Goal: Find specific page/section: Find specific page/section

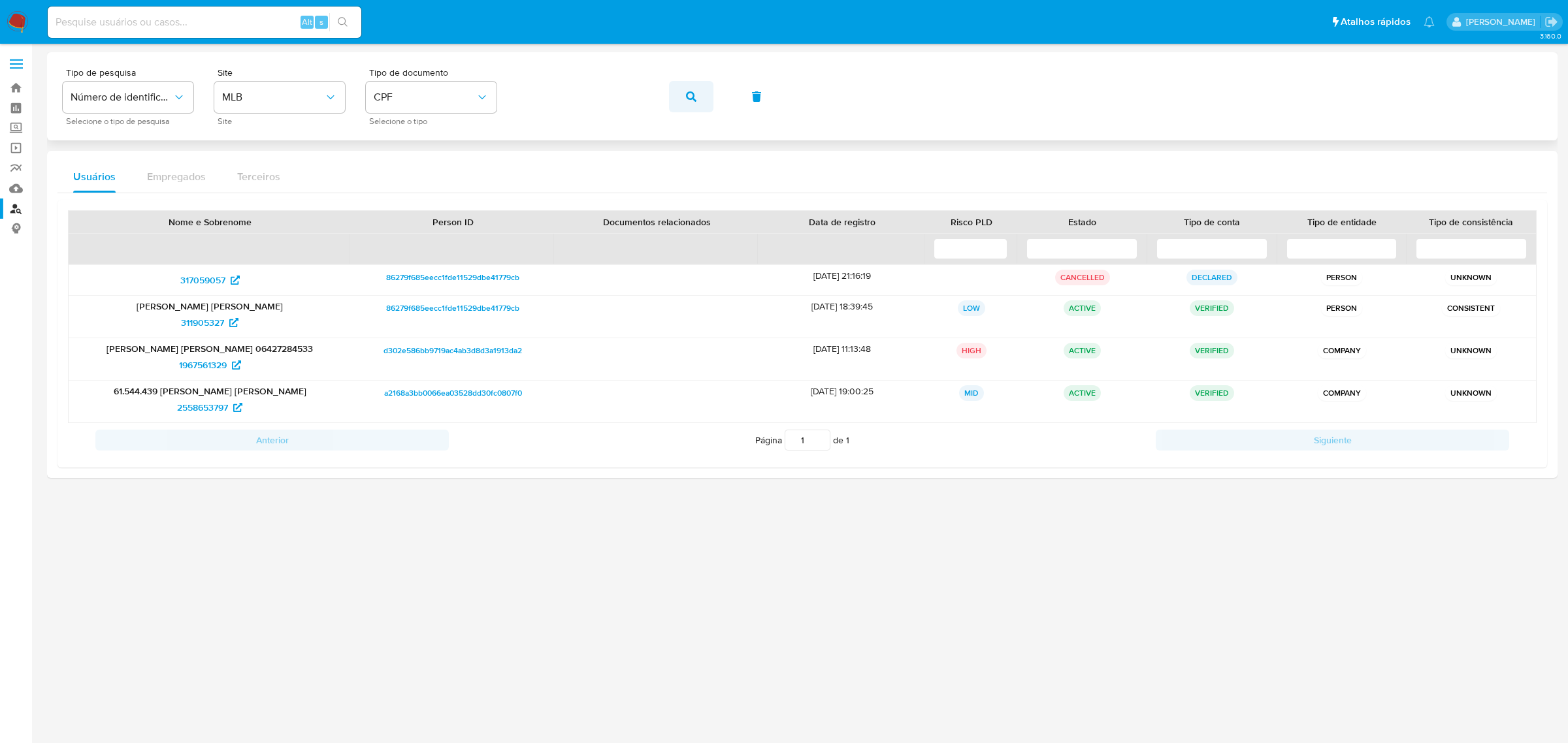
click at [676, 92] on button "button" at bounding box center [691, 96] width 45 height 31
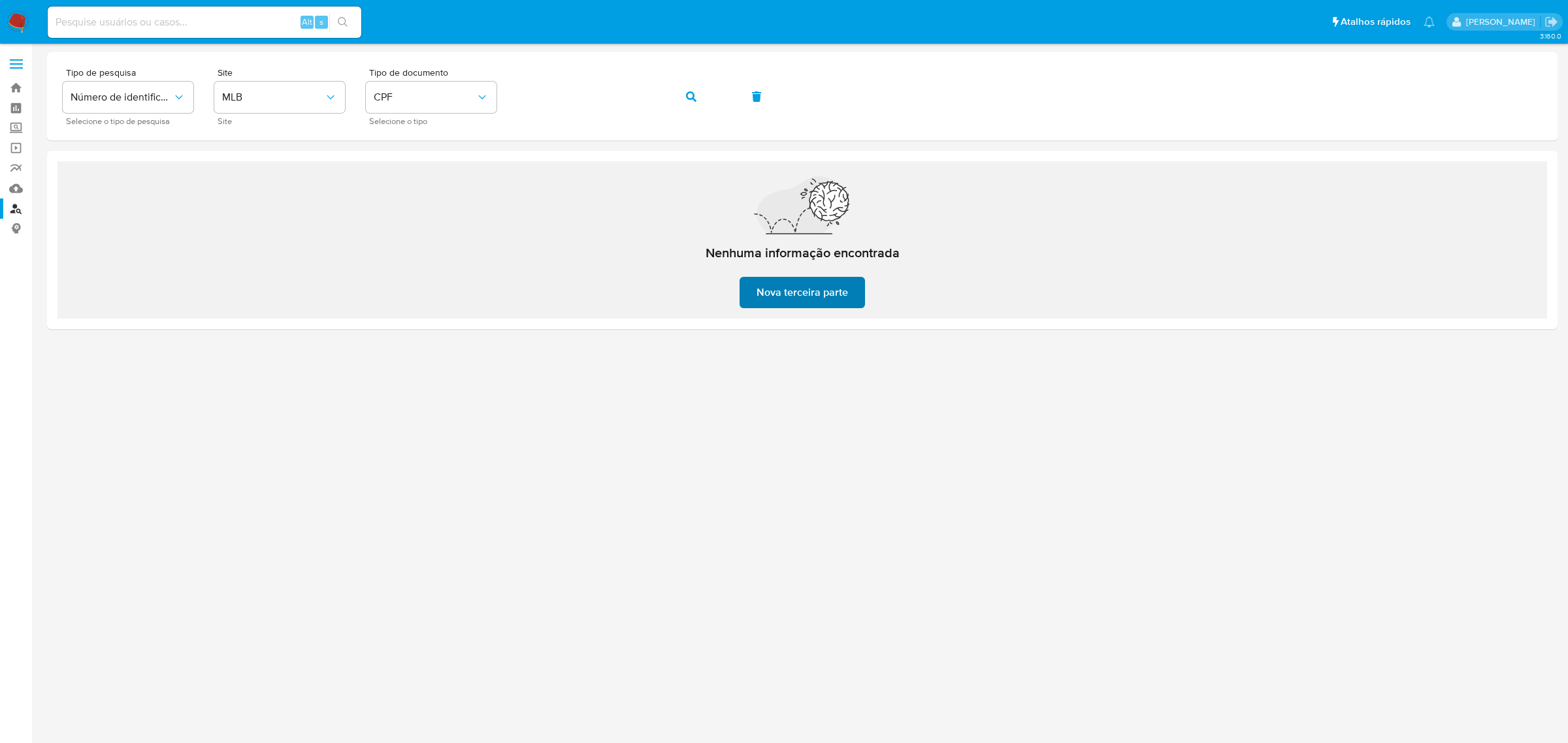
click at [785, 288] on span "Nova terceira parte" at bounding box center [802, 292] width 92 height 28
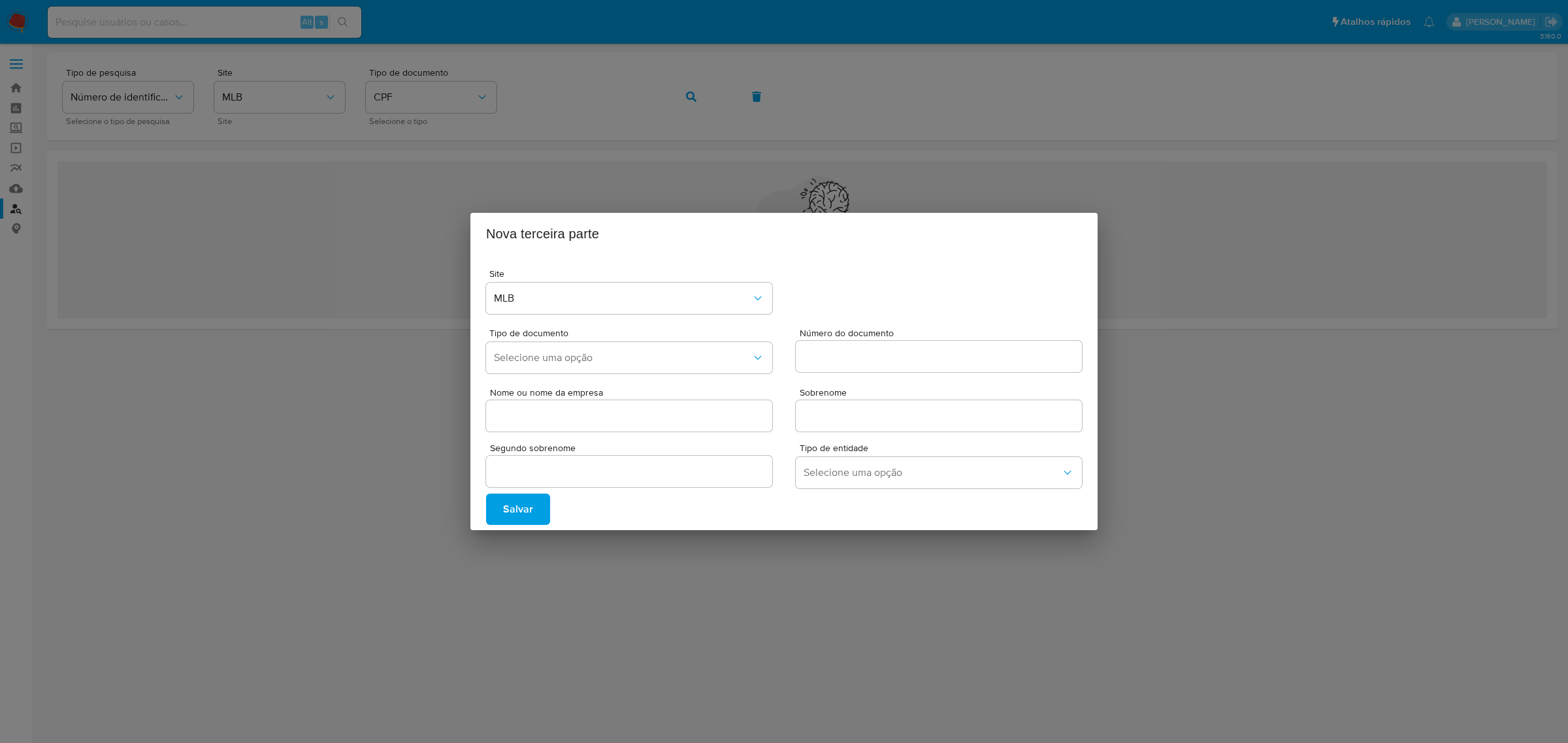
drag, startPoint x: 736, startPoint y: 184, endPoint x: 707, endPoint y: 152, distance: 43.2
click at [736, 183] on div "Nova terceira parte Site MLB Tipo de documento Selecione uma opção Número do do…" at bounding box center [784, 372] width 1568 height 743
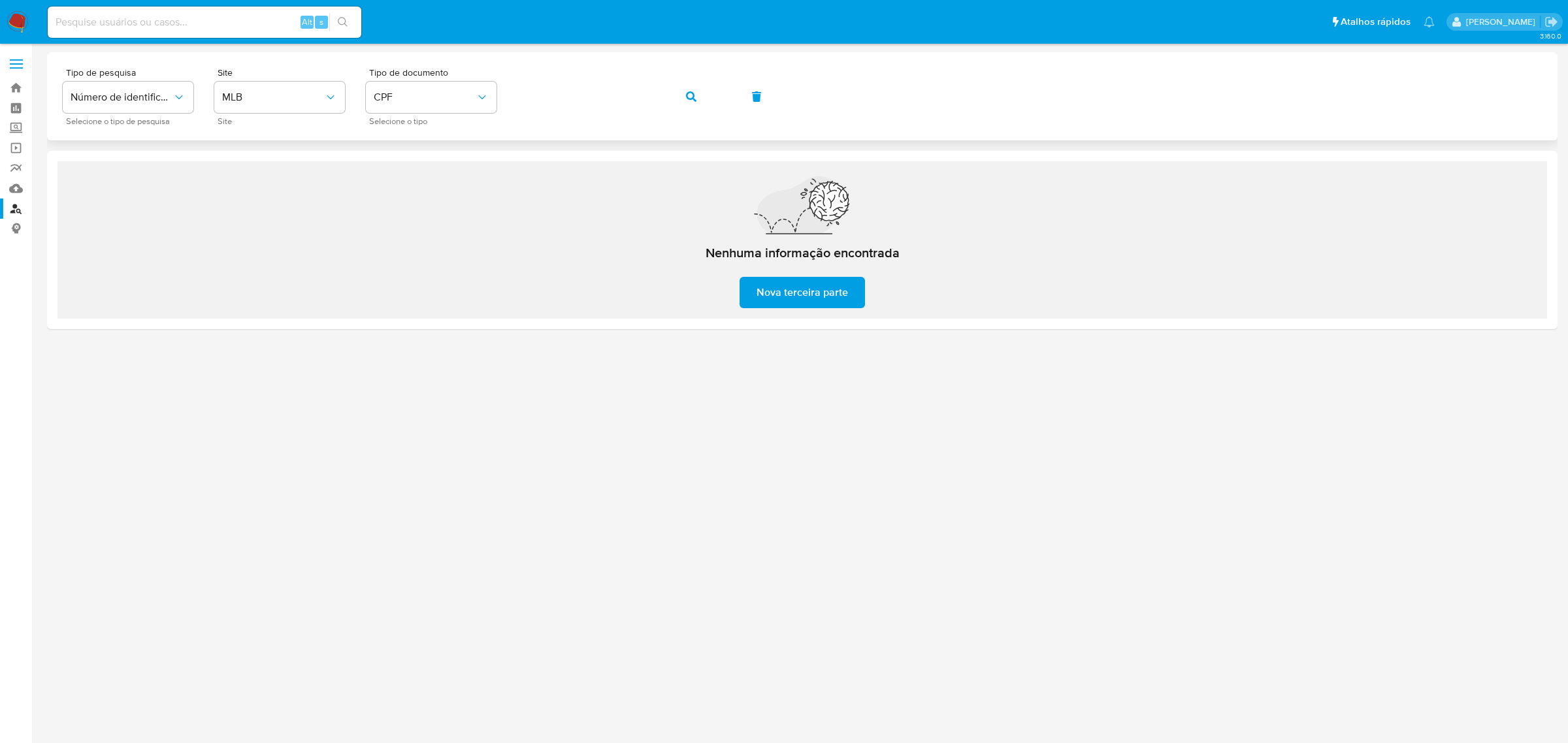
click at [687, 94] on icon "button" at bounding box center [690, 96] width 10 height 10
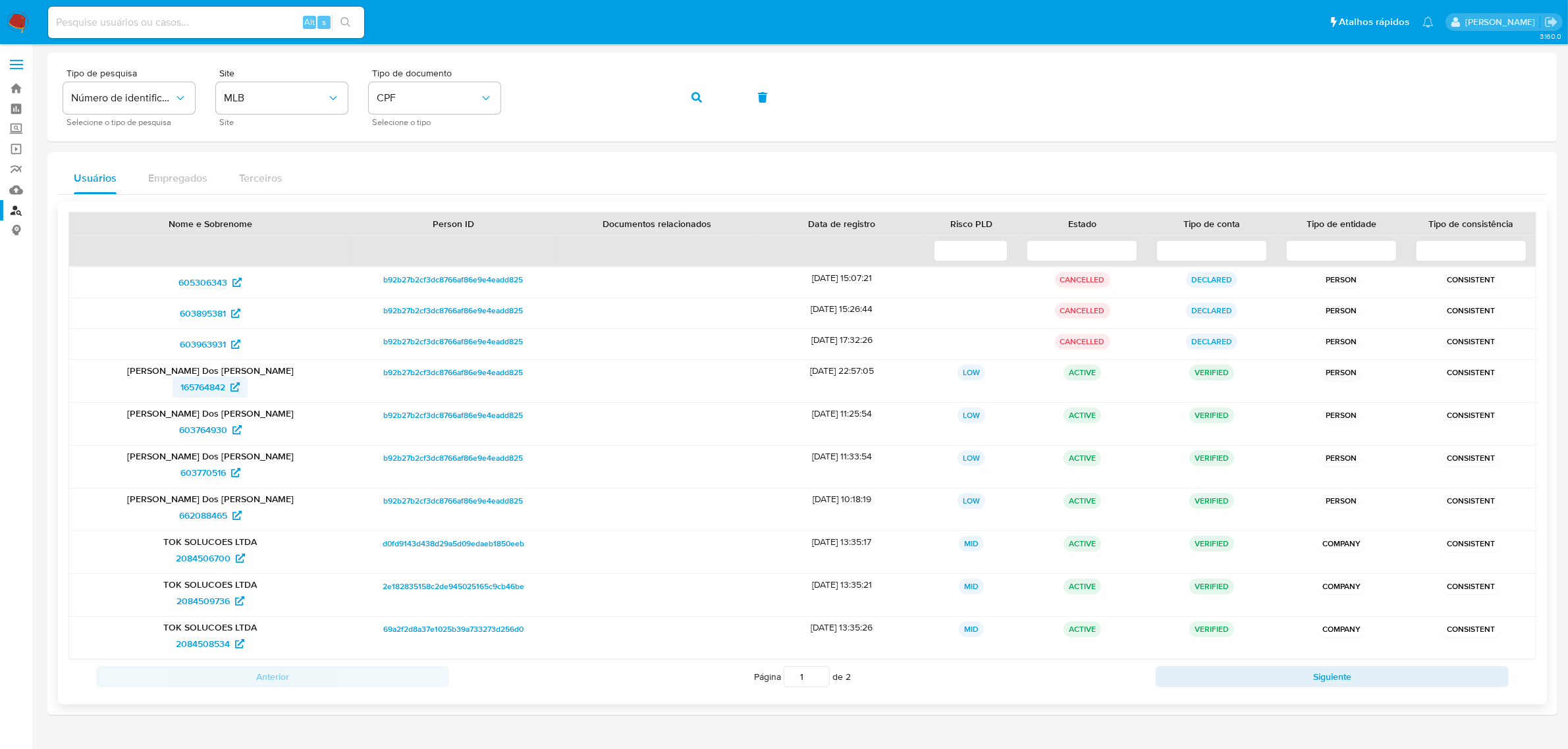
click at [196, 388] on span "165764842" at bounding box center [203, 386] width 45 height 21
click at [205, 431] on span "603764930" at bounding box center [203, 430] width 48 height 21
click at [206, 481] on span "603770516" at bounding box center [203, 472] width 45 height 21
click at [215, 520] on span "662088465" at bounding box center [203, 515] width 48 height 21
drag, startPoint x: 696, startPoint y: 93, endPoint x: 695, endPoint y: 110, distance: 17.0
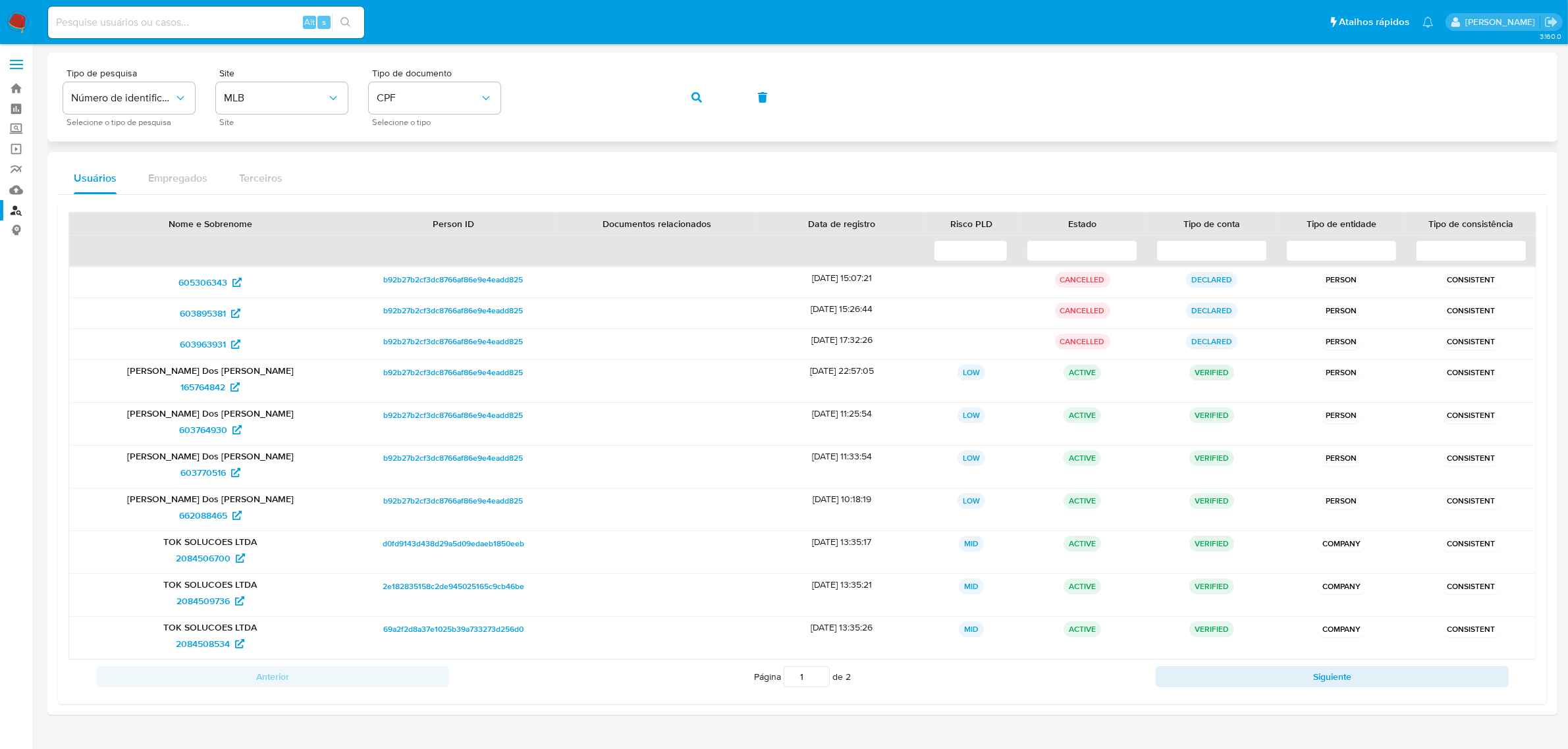
click at [697, 93] on icon "button" at bounding box center [696, 97] width 10 height 10
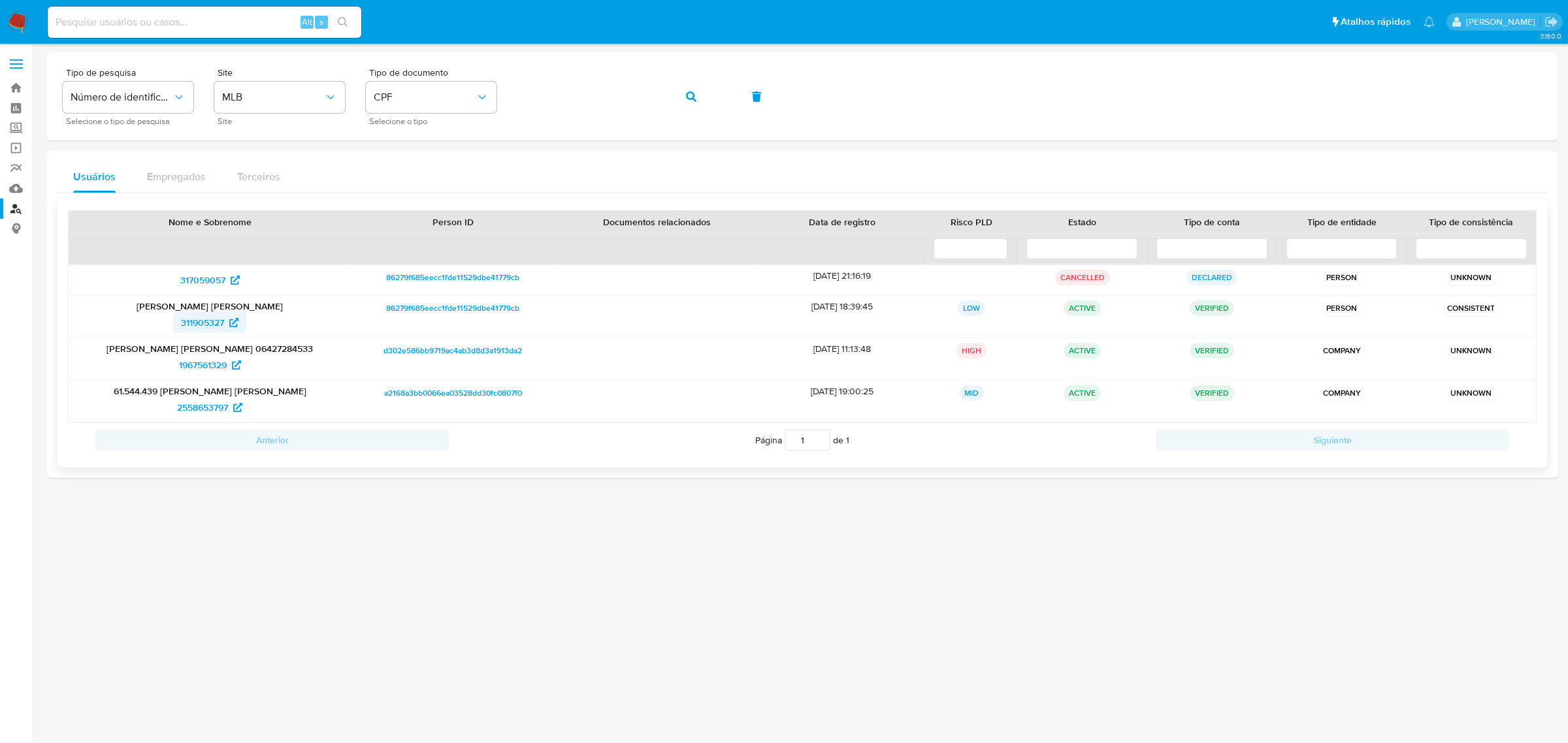
click at [211, 320] on span "311905327" at bounding box center [202, 322] width 43 height 21
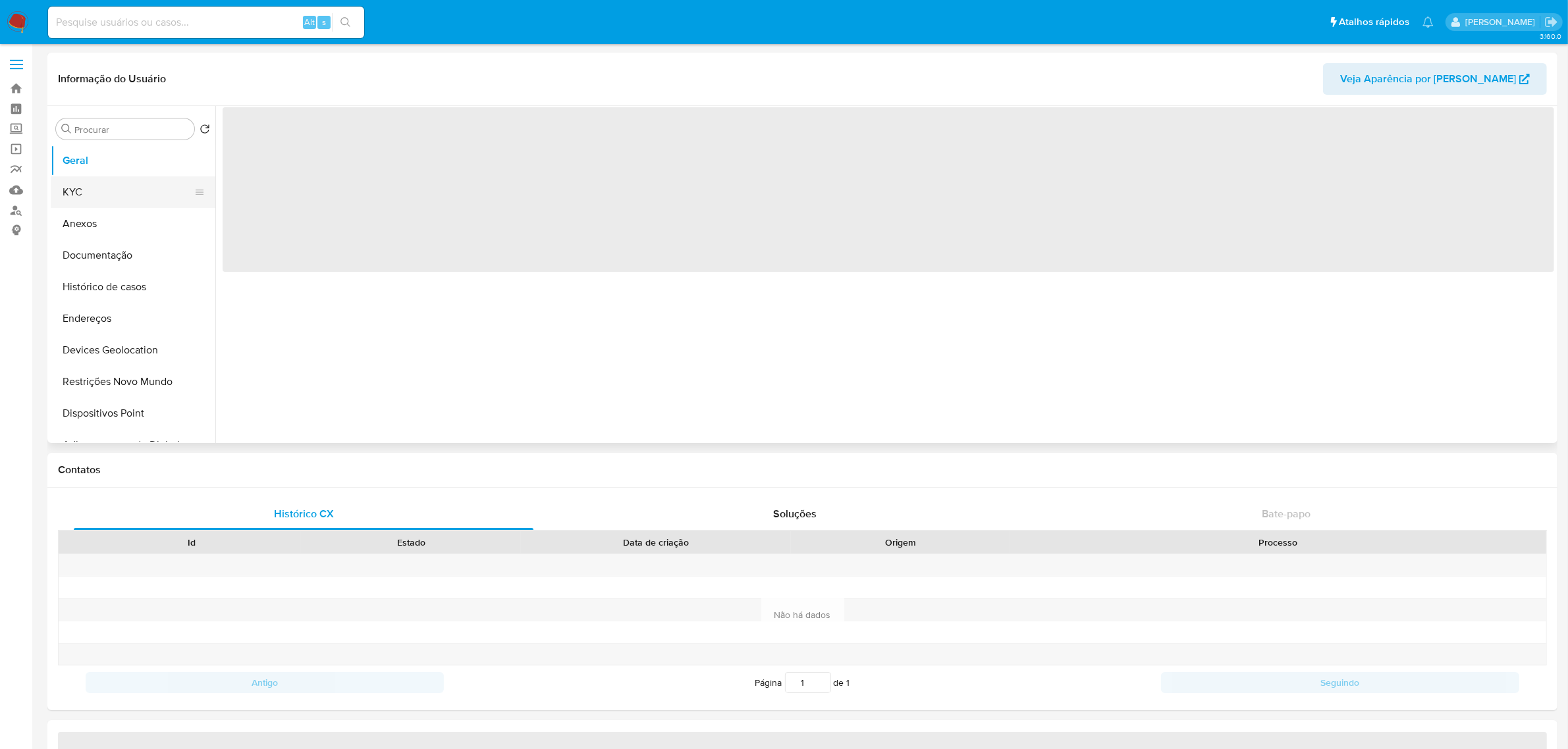
click at [107, 195] on button "KYC" at bounding box center [127, 192] width 154 height 31
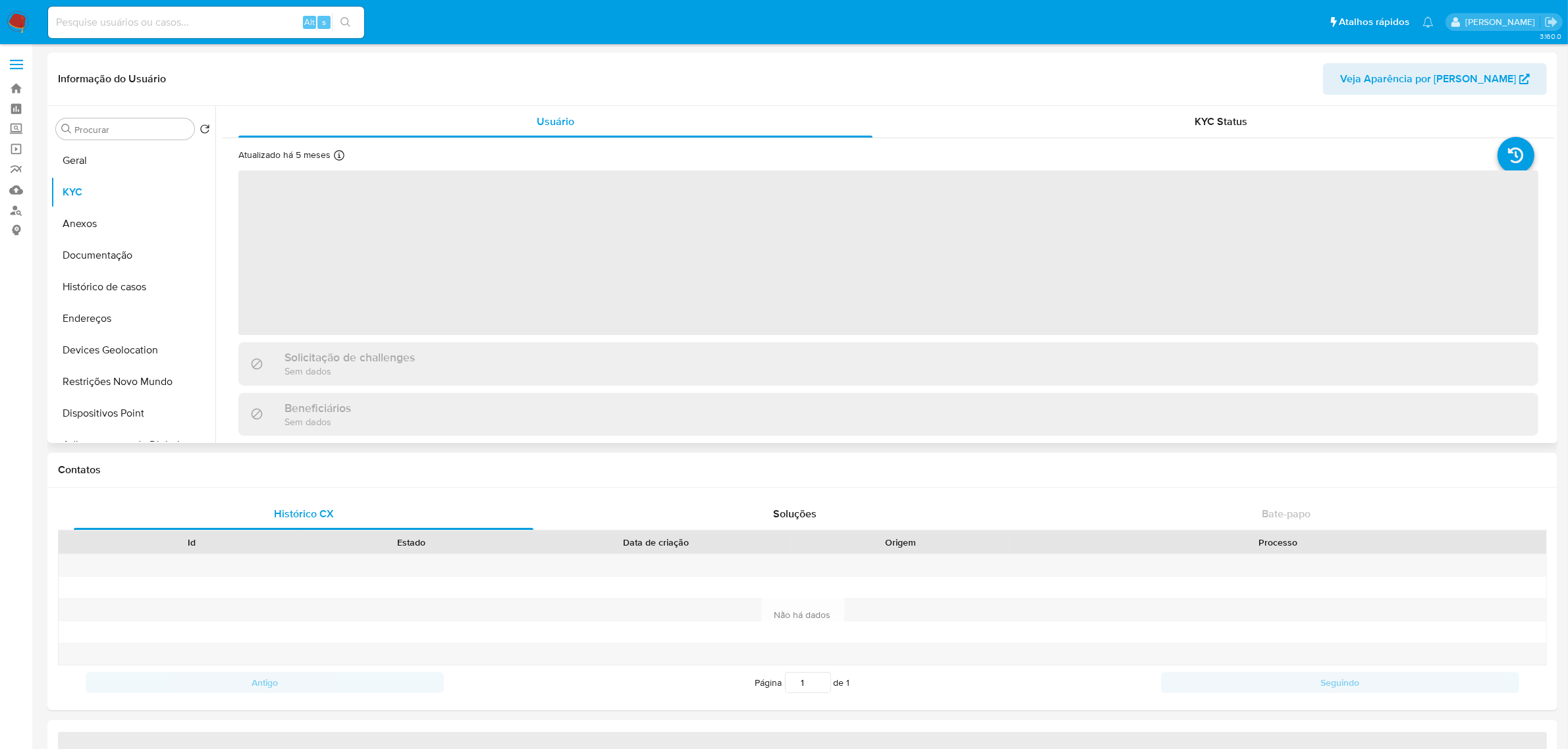
select select "10"
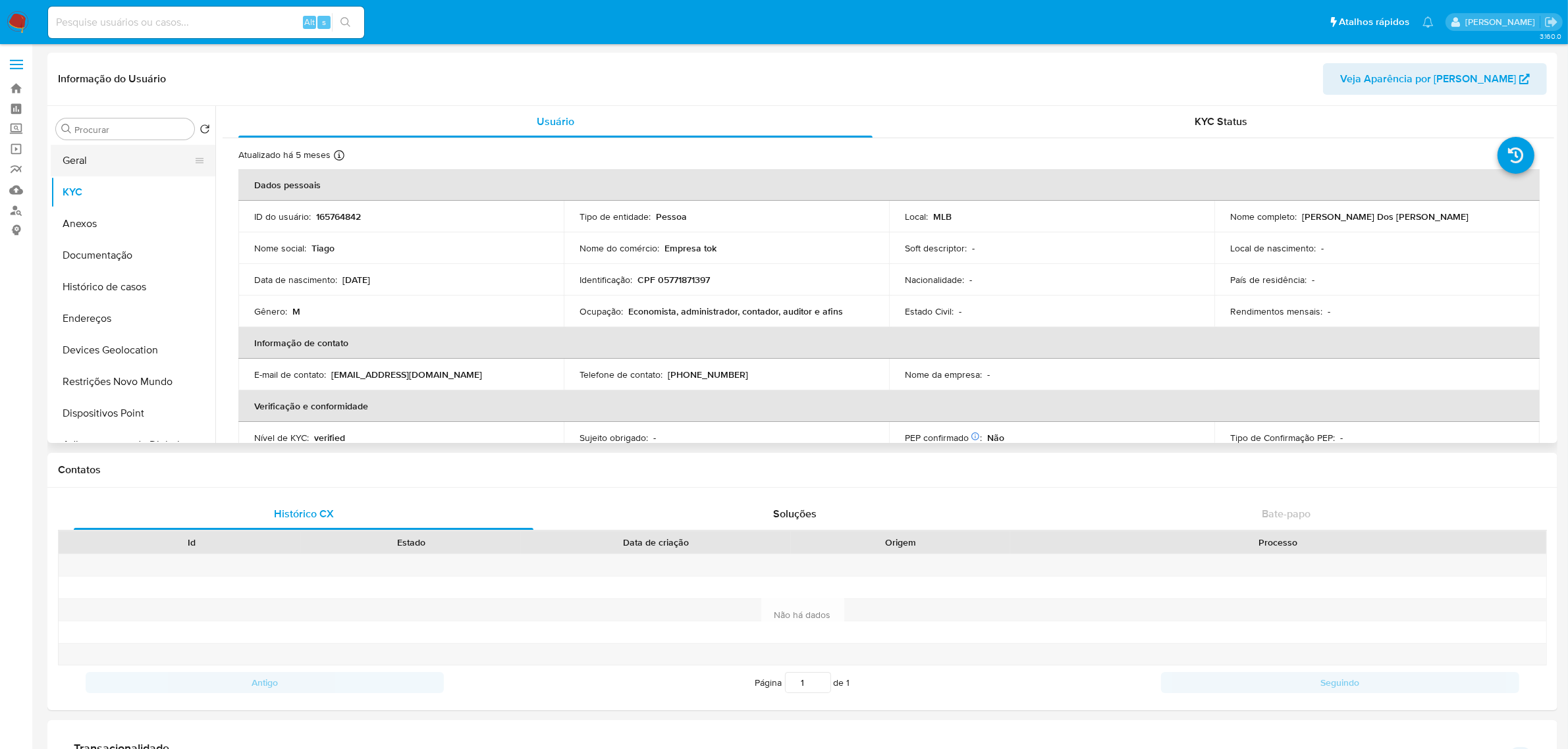
click at [70, 155] on button "Geral" at bounding box center [127, 160] width 154 height 31
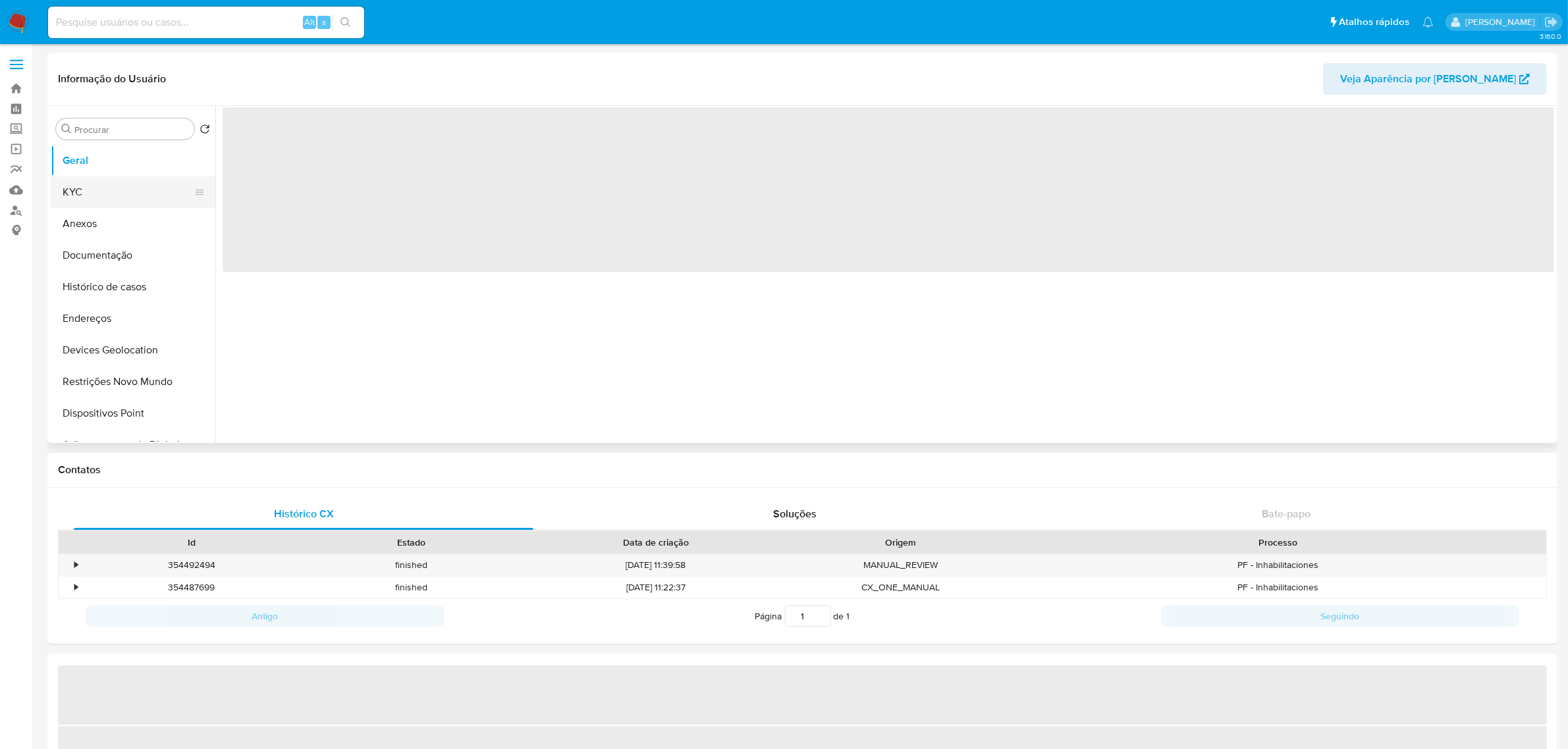
select select "10"
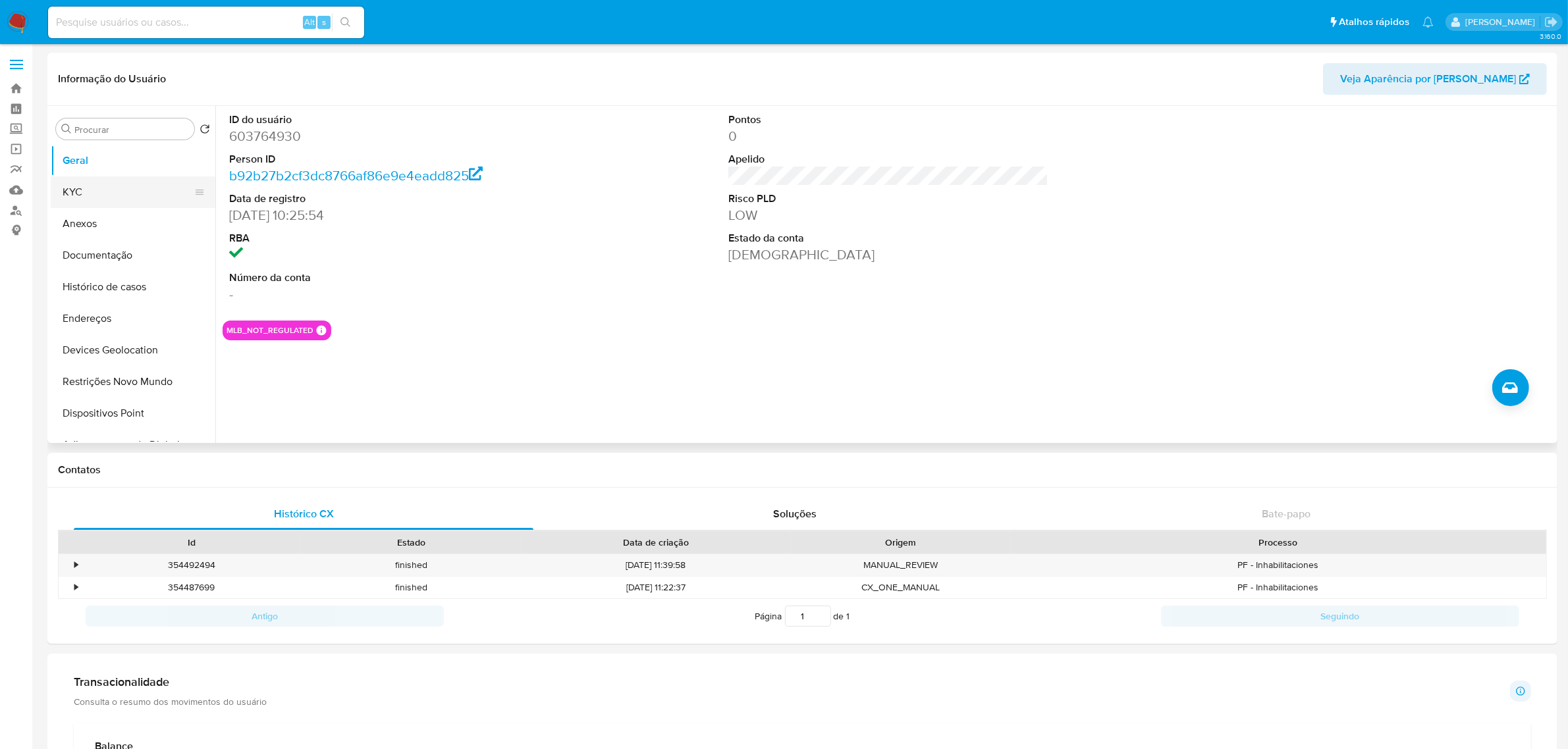
click at [99, 198] on button "KYC" at bounding box center [127, 192] width 154 height 31
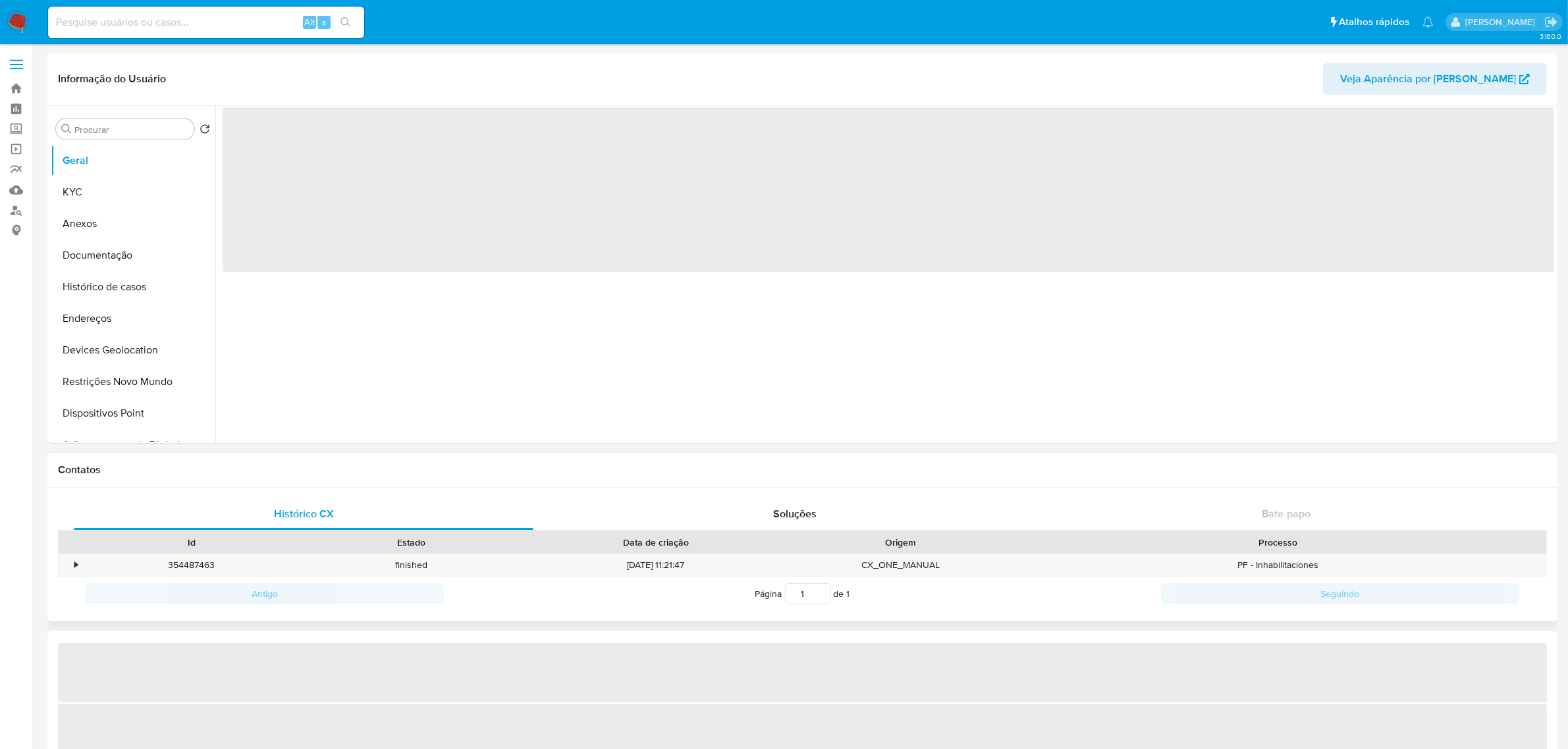
select select "10"
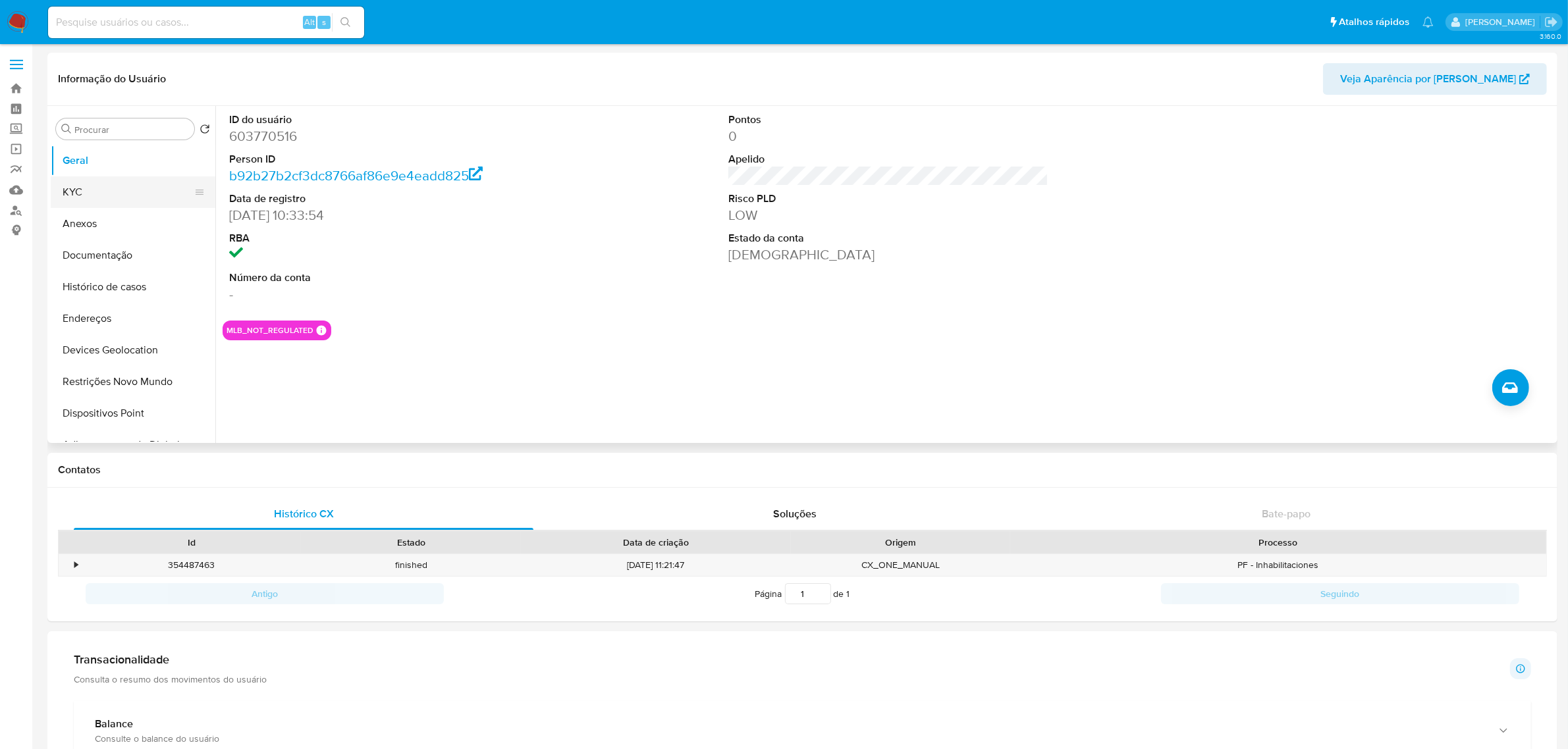
click at [82, 192] on button "KYC" at bounding box center [127, 192] width 154 height 31
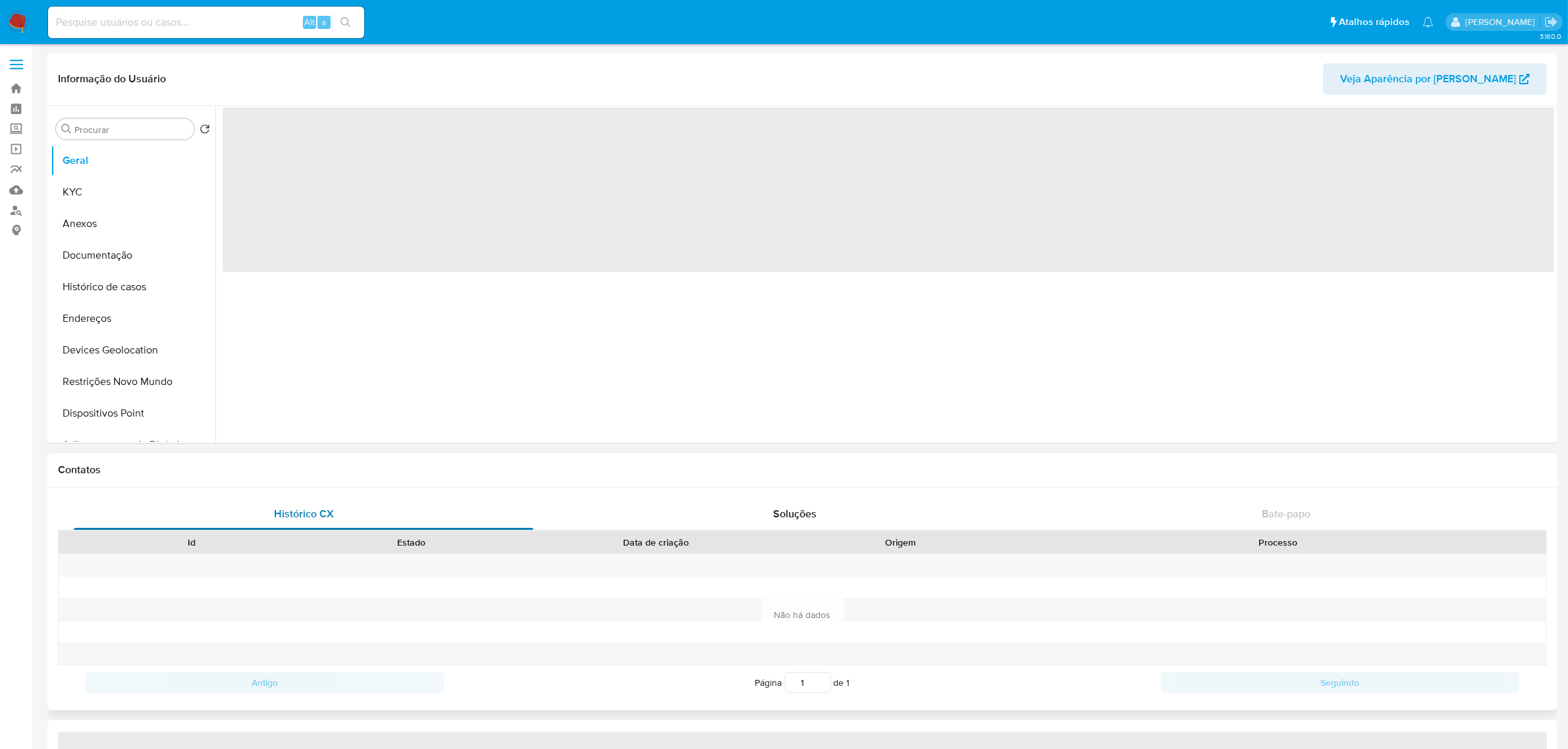
select select "10"
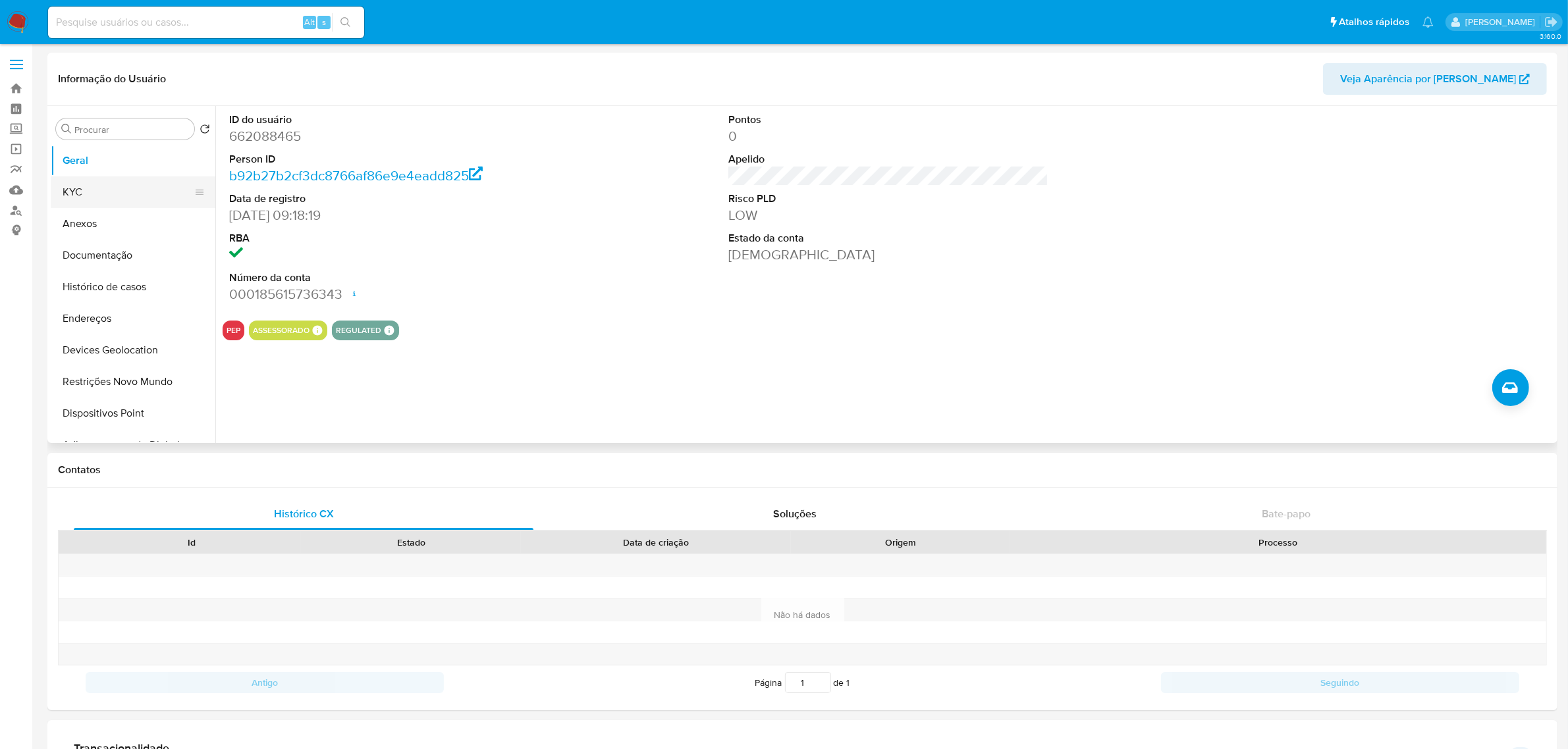
click at [116, 192] on button "KYC" at bounding box center [127, 192] width 154 height 31
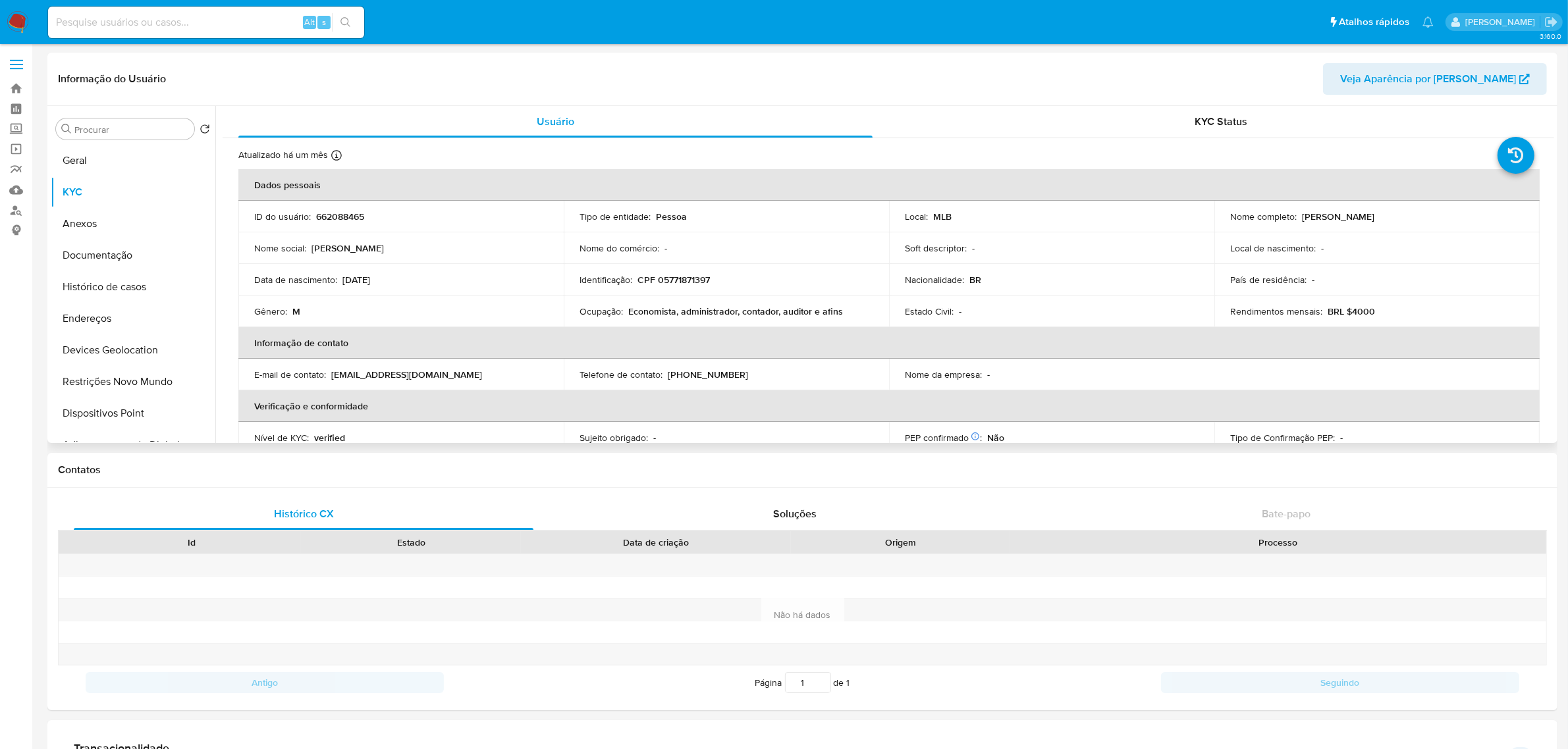
click at [355, 218] on p "662088465" at bounding box center [341, 216] width 48 height 12
copy p "662088465"
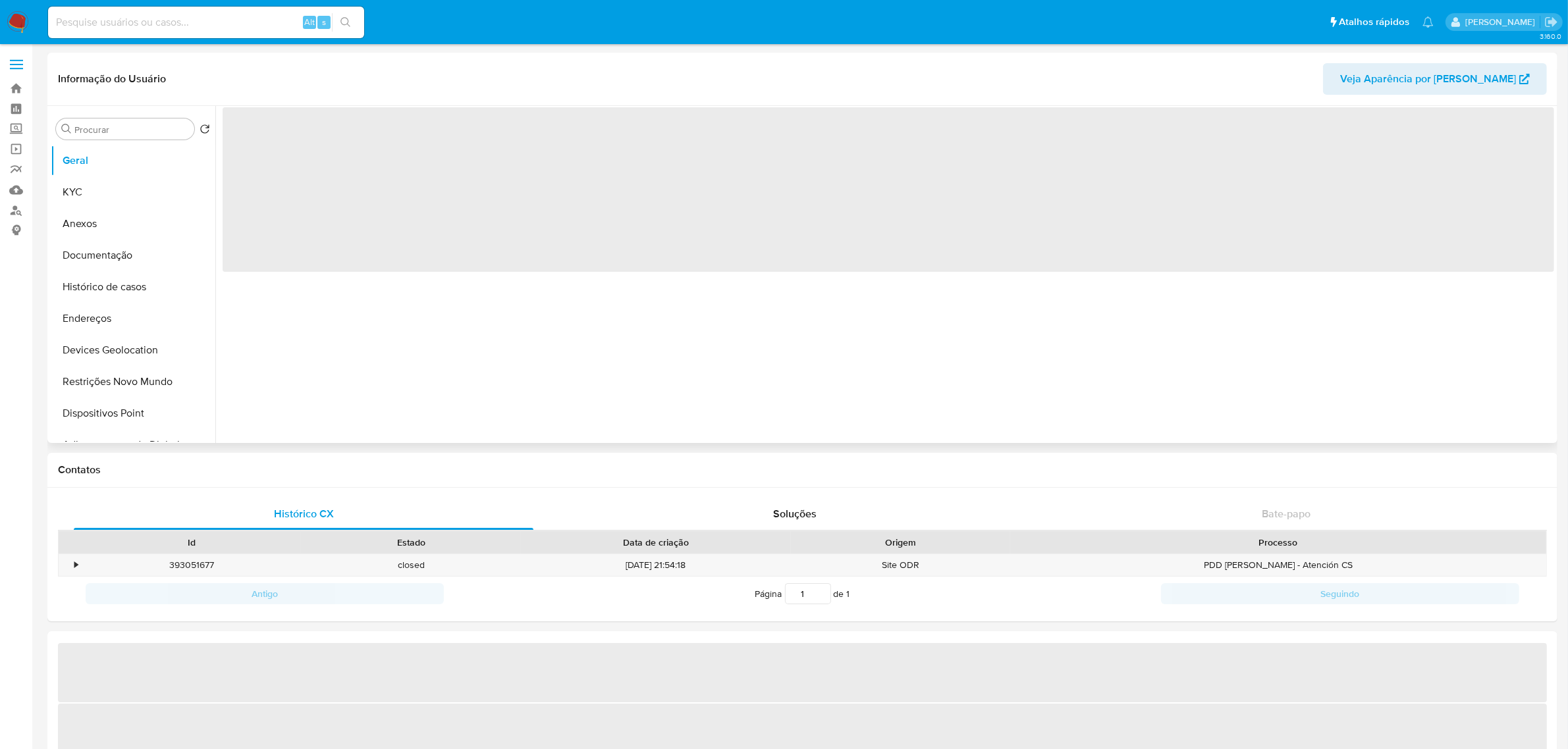
select select "10"
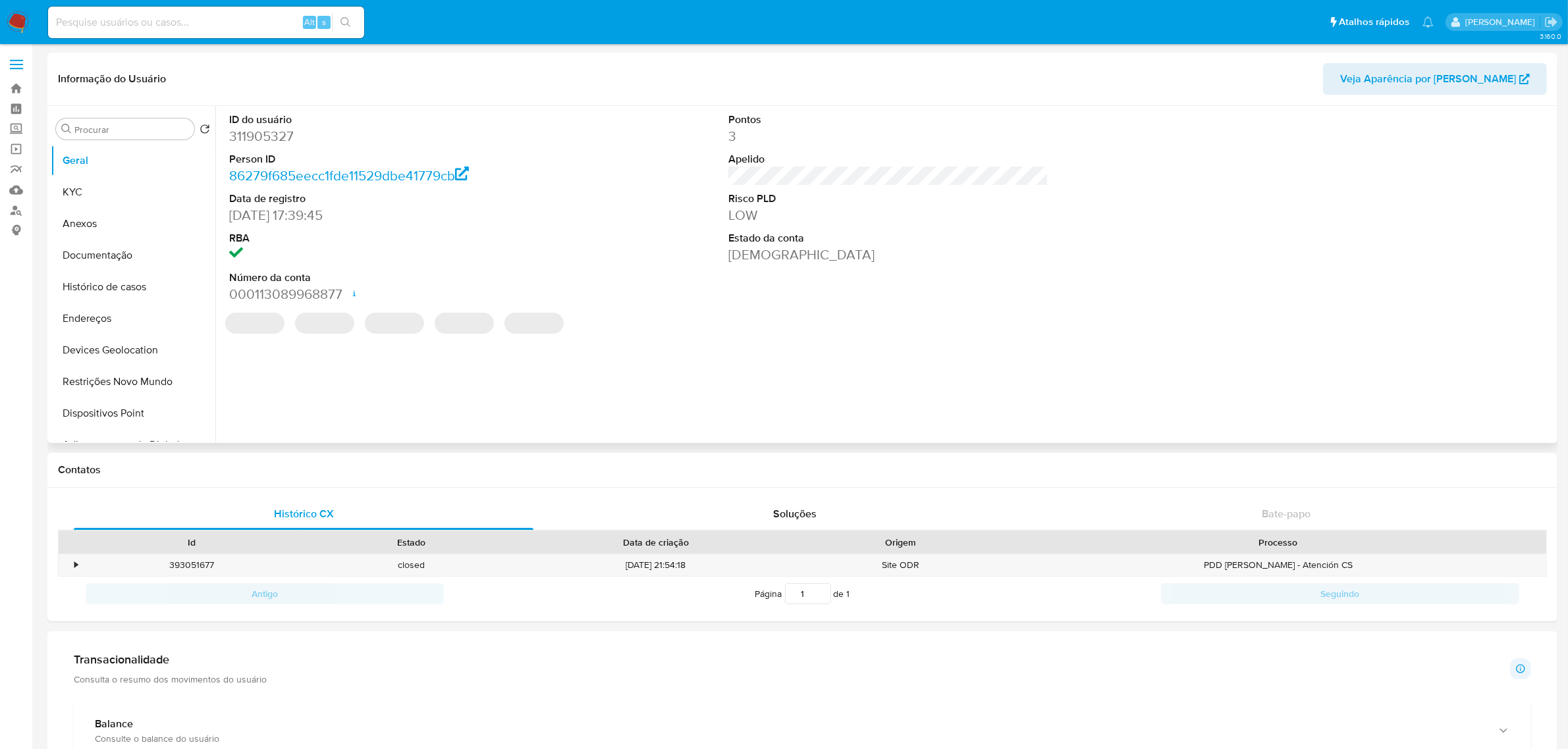
click at [284, 133] on dd "311905327" at bounding box center [389, 137] width 320 height 18
copy dd "311905327"
